Goal: Transaction & Acquisition: Register for event/course

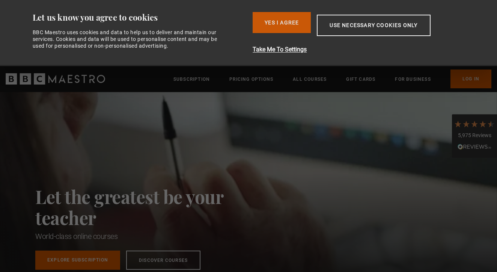
click at [268, 20] on button "Yes I Agree" at bounding box center [281, 22] width 58 height 21
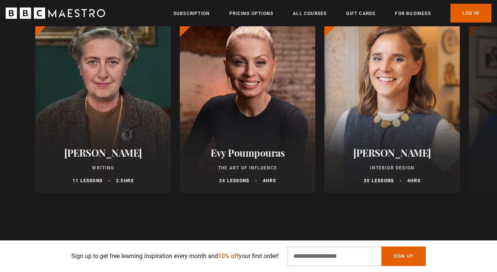
scroll to position [394, 0]
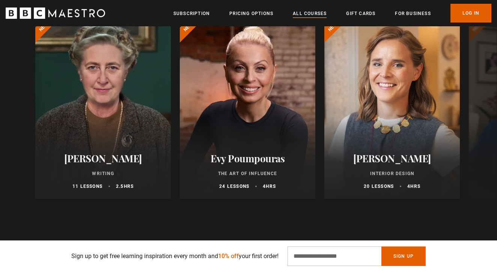
click at [317, 12] on link "All Courses" at bounding box center [310, 14] width 34 height 8
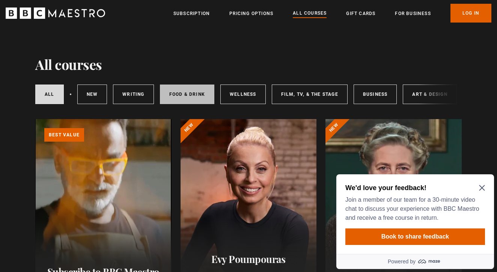
click at [200, 96] on link "Food & Drink" at bounding box center [187, 94] width 54 height 20
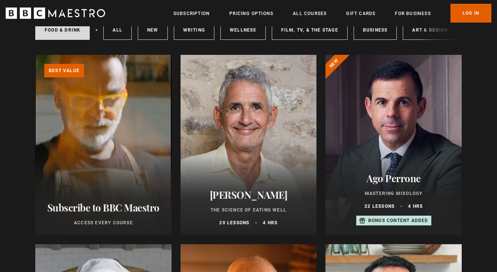
scroll to position [79, 0]
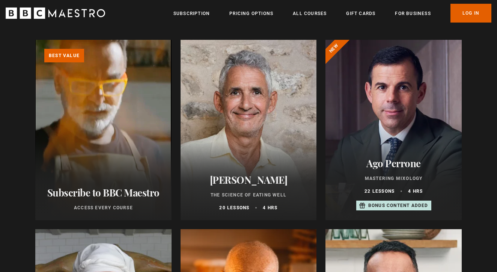
click at [227, 120] on div at bounding box center [248, 130] width 136 height 180
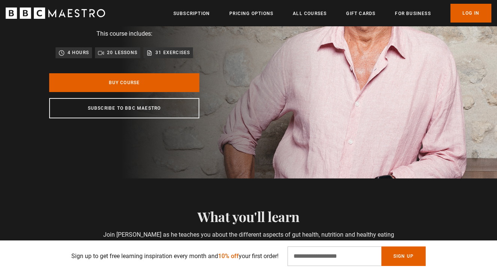
scroll to position [125, 0]
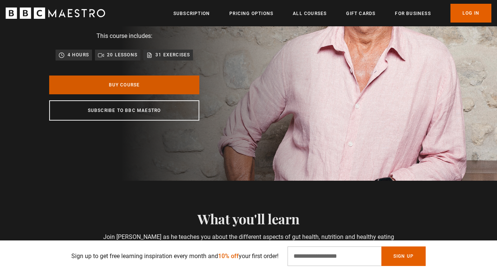
click at [158, 94] on link "Buy Course" at bounding box center [124, 84] width 150 height 19
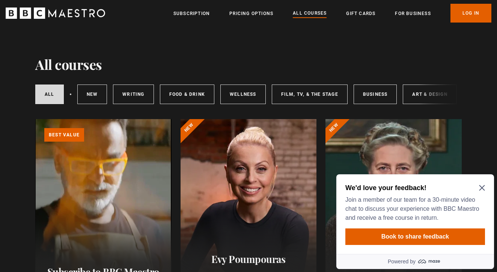
click at [431, 96] on div "All courses New courses Writing Food & Drink Wellness Film, TV, & The Stage Bus…" at bounding box center [248, 94] width 426 height 26
click at [481, 186] on icon "Close Maze Prompt" at bounding box center [482, 188] width 6 height 6
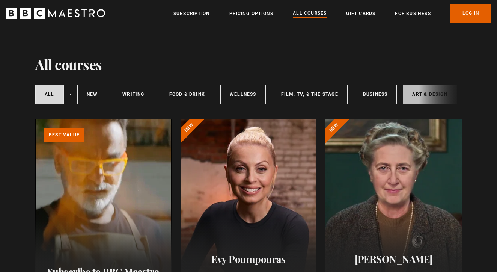
click at [418, 97] on link "Art & Design" at bounding box center [430, 94] width 54 height 20
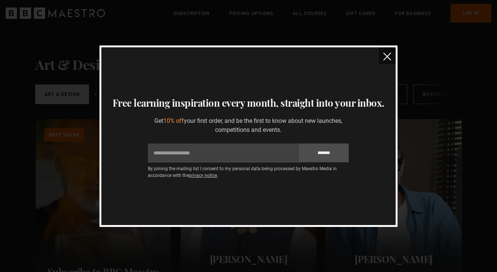
click at [385, 55] on img "close" at bounding box center [387, 57] width 8 height 8
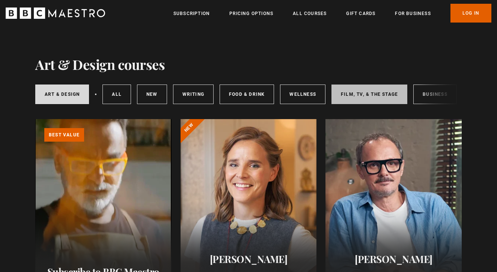
click at [355, 91] on link "Film, TV, & The Stage" at bounding box center [369, 94] width 76 height 20
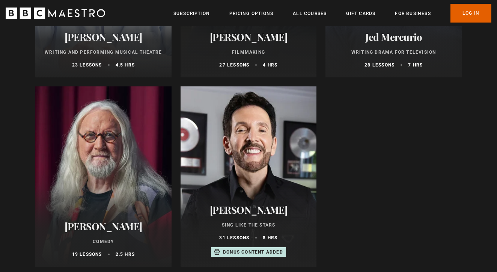
scroll to position [412, 0]
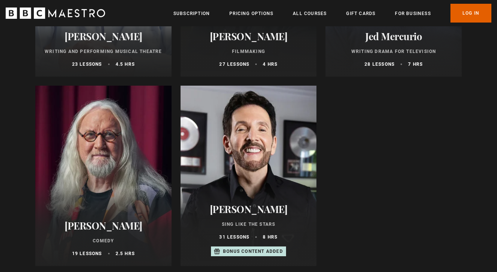
click at [264, 213] on h2 "[PERSON_NAME]" at bounding box center [248, 209] width 118 height 12
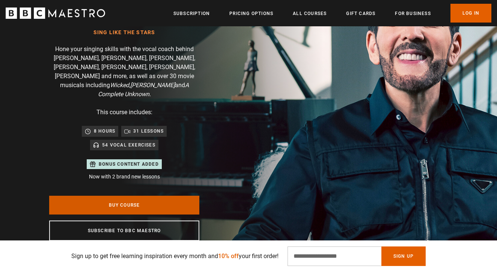
scroll to position [0, 98]
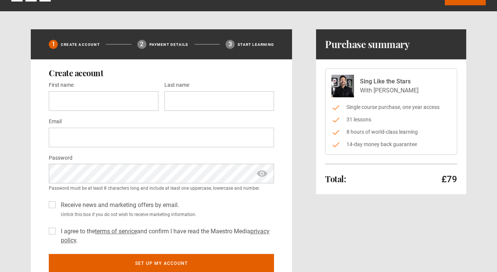
scroll to position [20, 0]
